Goal: Navigation & Orientation: Find specific page/section

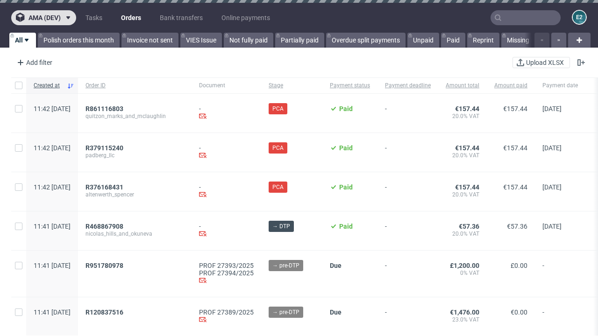
click at [43, 18] on span "ama (dev)" at bounding box center [44, 17] width 32 height 7
